Goal: Information Seeking & Learning: Learn about a topic

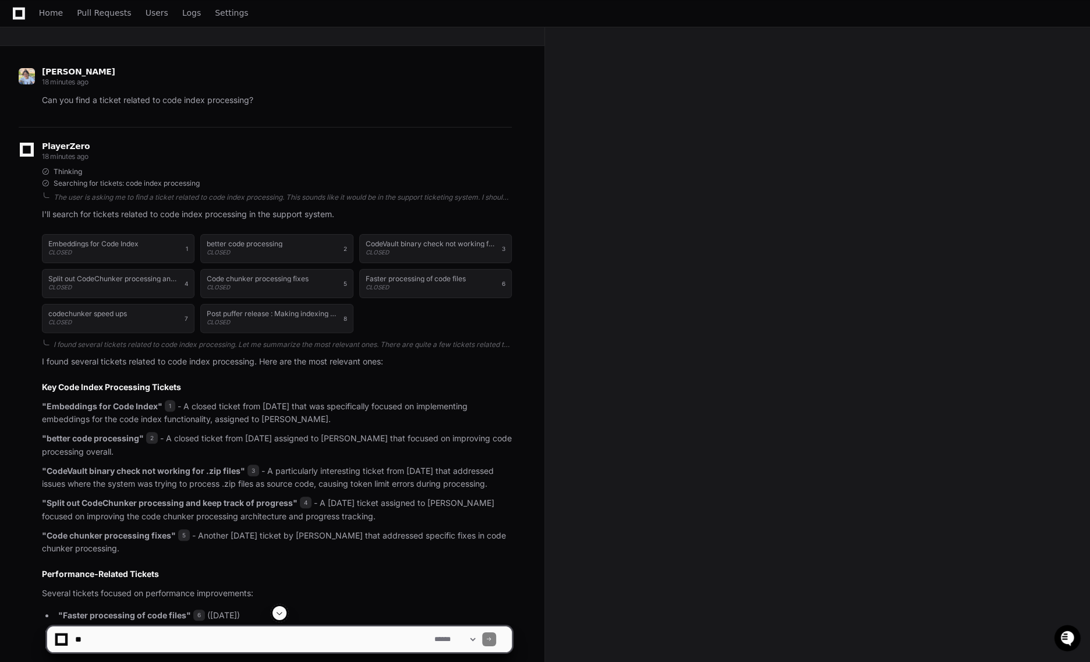
scroll to position [79, 0]
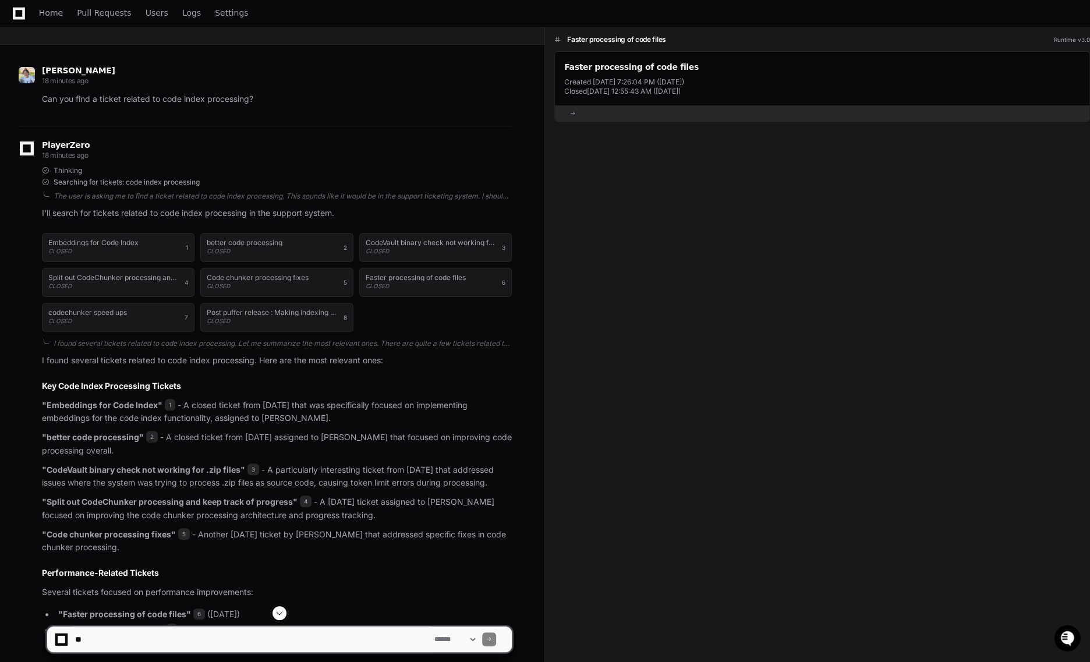
click at [471, 441] on p ""better code processing" 2 - A closed ticket from [DATE] assigned to [PERSON_NA…" at bounding box center [277, 444] width 470 height 27
